Goal: Information Seeking & Learning: Find specific fact

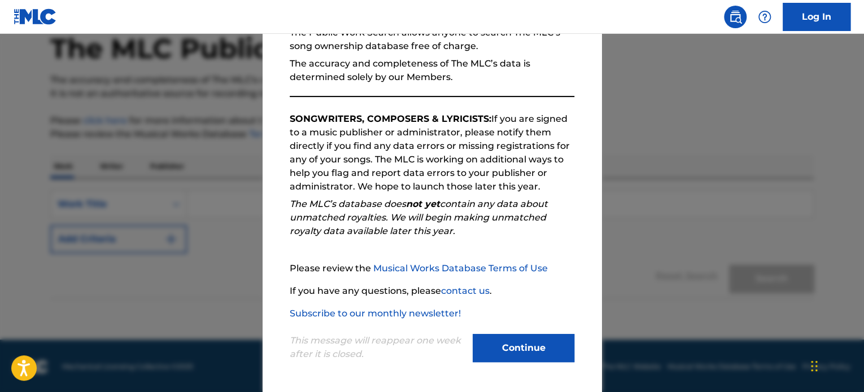
scroll to position [62, 0]
click at [518, 349] on button "Continue" at bounding box center [523, 348] width 102 height 28
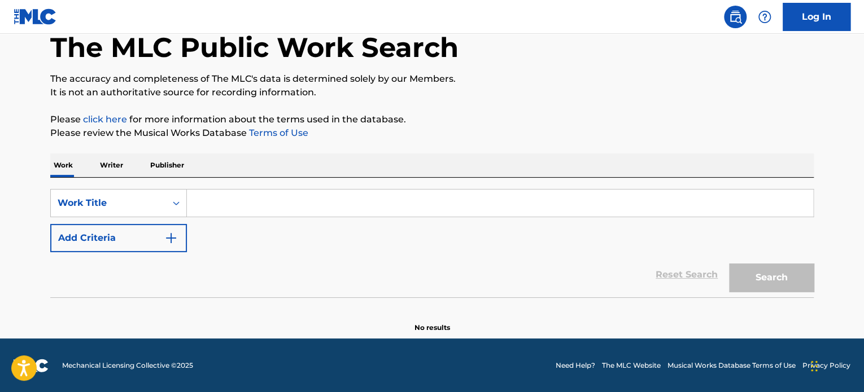
click at [275, 195] on input "Search Form" at bounding box center [500, 203] width 626 height 27
click at [175, 205] on icon "Search Form" at bounding box center [175, 203] width 11 height 11
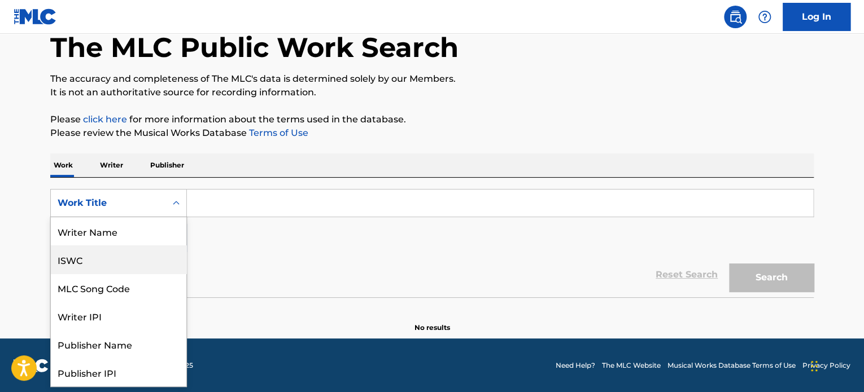
drag, startPoint x: 106, startPoint y: 264, endPoint x: 143, endPoint y: 269, distance: 37.5
click at [106, 266] on div "ISWC" at bounding box center [118, 260] width 135 height 28
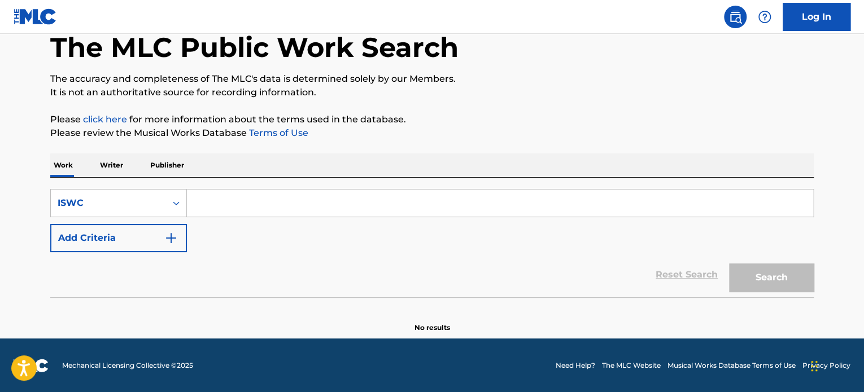
click at [237, 196] on input "Search Form" at bounding box center [500, 203] width 626 height 27
paste input "T0115650413"
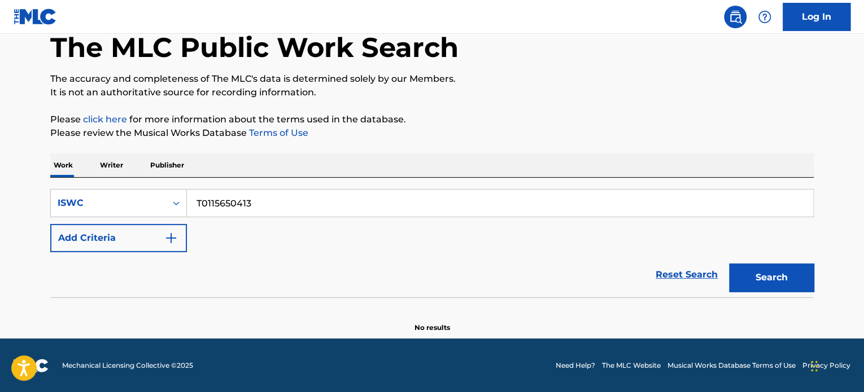
type input "T0115650413"
click at [792, 283] on button "Search" at bounding box center [771, 278] width 85 height 28
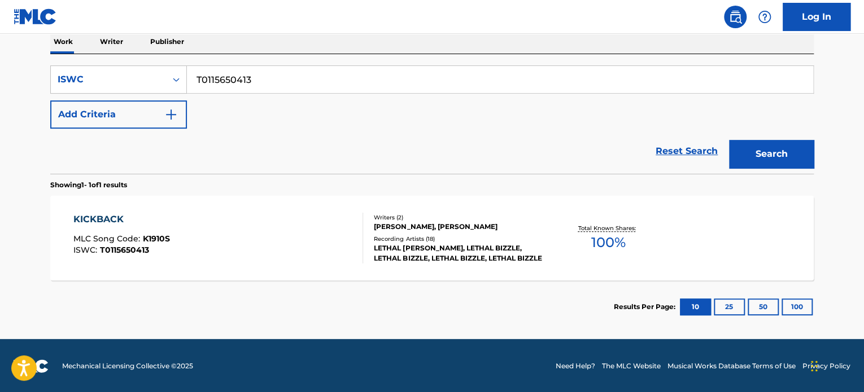
scroll to position [186, 0]
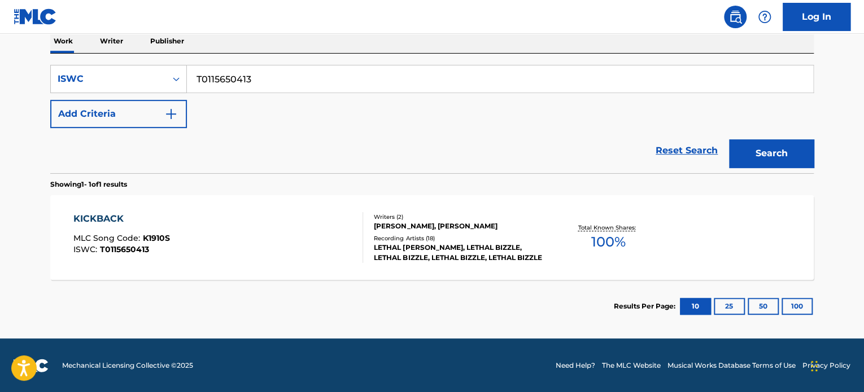
click at [294, 254] on div "KICKBACK MLC Song Code : K1910S ISWC : T0115650413" at bounding box center [218, 237] width 290 height 51
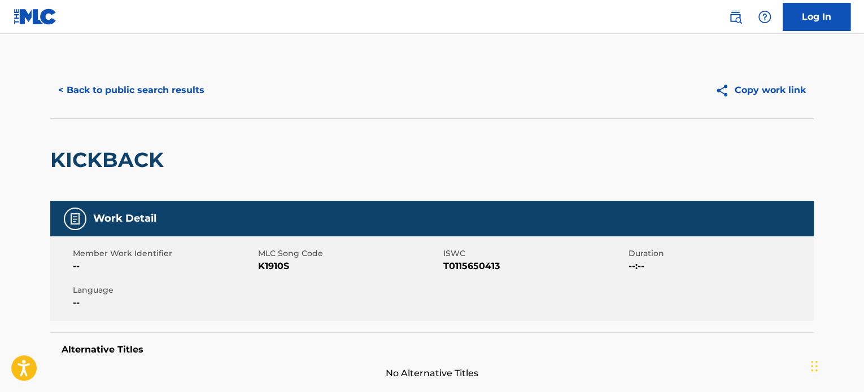
click at [127, 93] on button "< Back to public search results" at bounding box center [131, 90] width 162 height 28
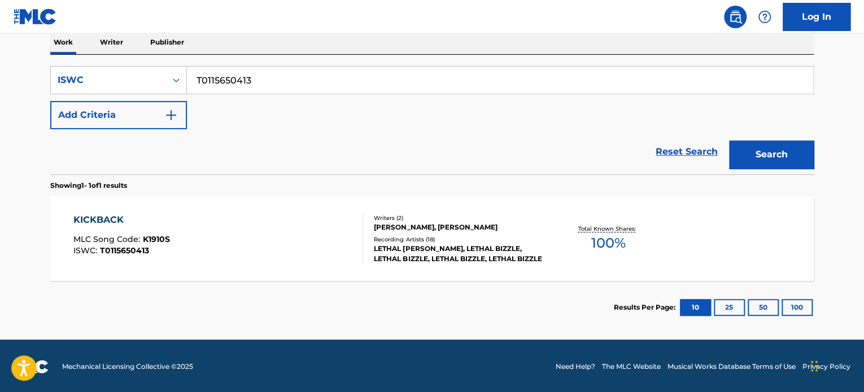
scroll to position [186, 0]
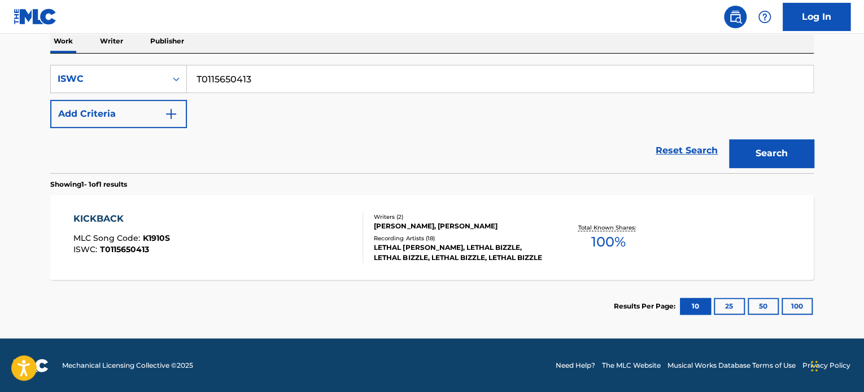
click at [597, 253] on div "Total Known Shares: 100 %" at bounding box center [607, 238] width 127 height 34
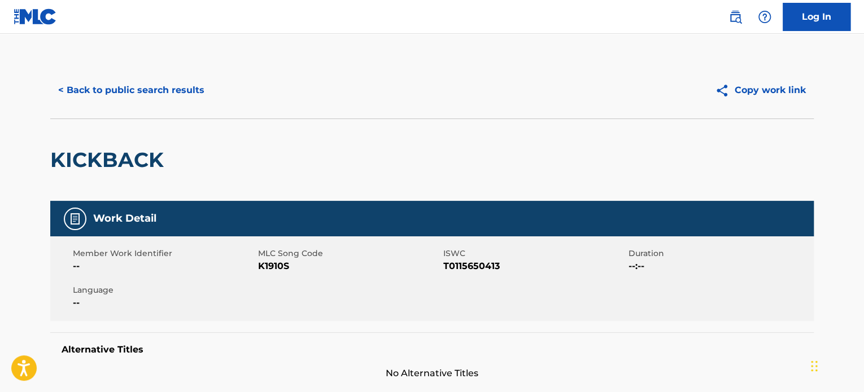
click at [98, 92] on button "< Back to public search results" at bounding box center [131, 90] width 162 height 28
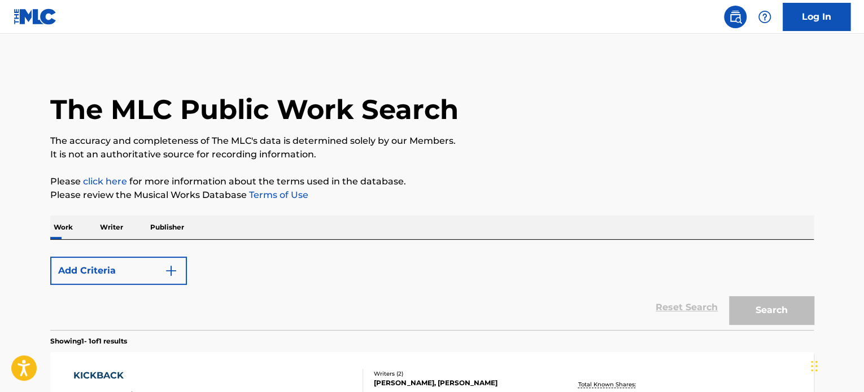
scroll to position [157, 0]
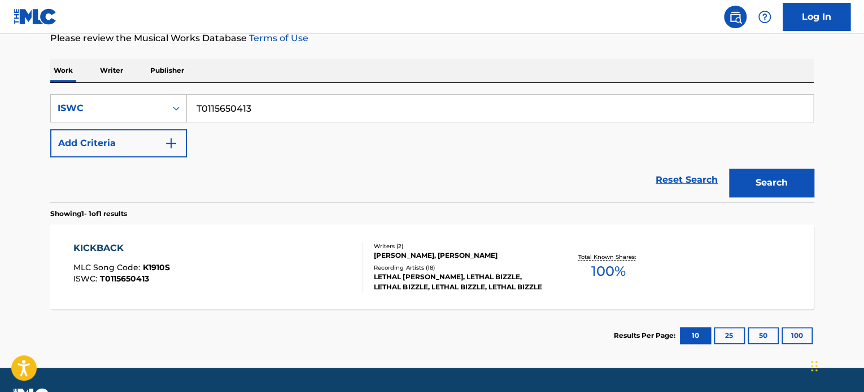
click at [284, 250] on div "KICKBACK MLC Song Code : K1910S ISWC : T0115650413" at bounding box center [218, 267] width 290 height 51
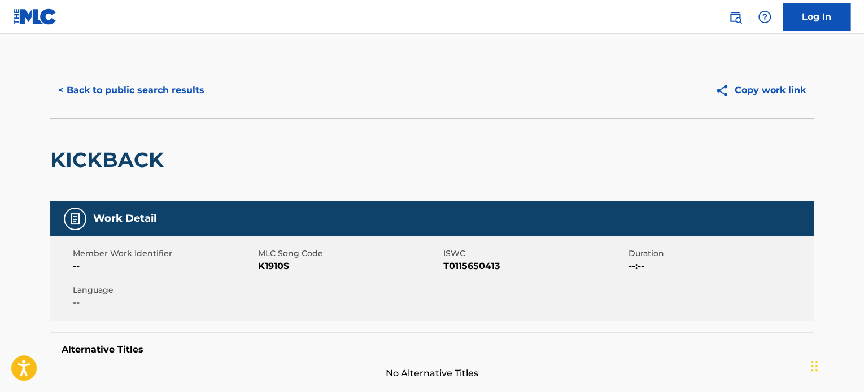
click at [438, 122] on div "KICKBACK" at bounding box center [431, 160] width 763 height 82
